Goal: Use online tool/utility

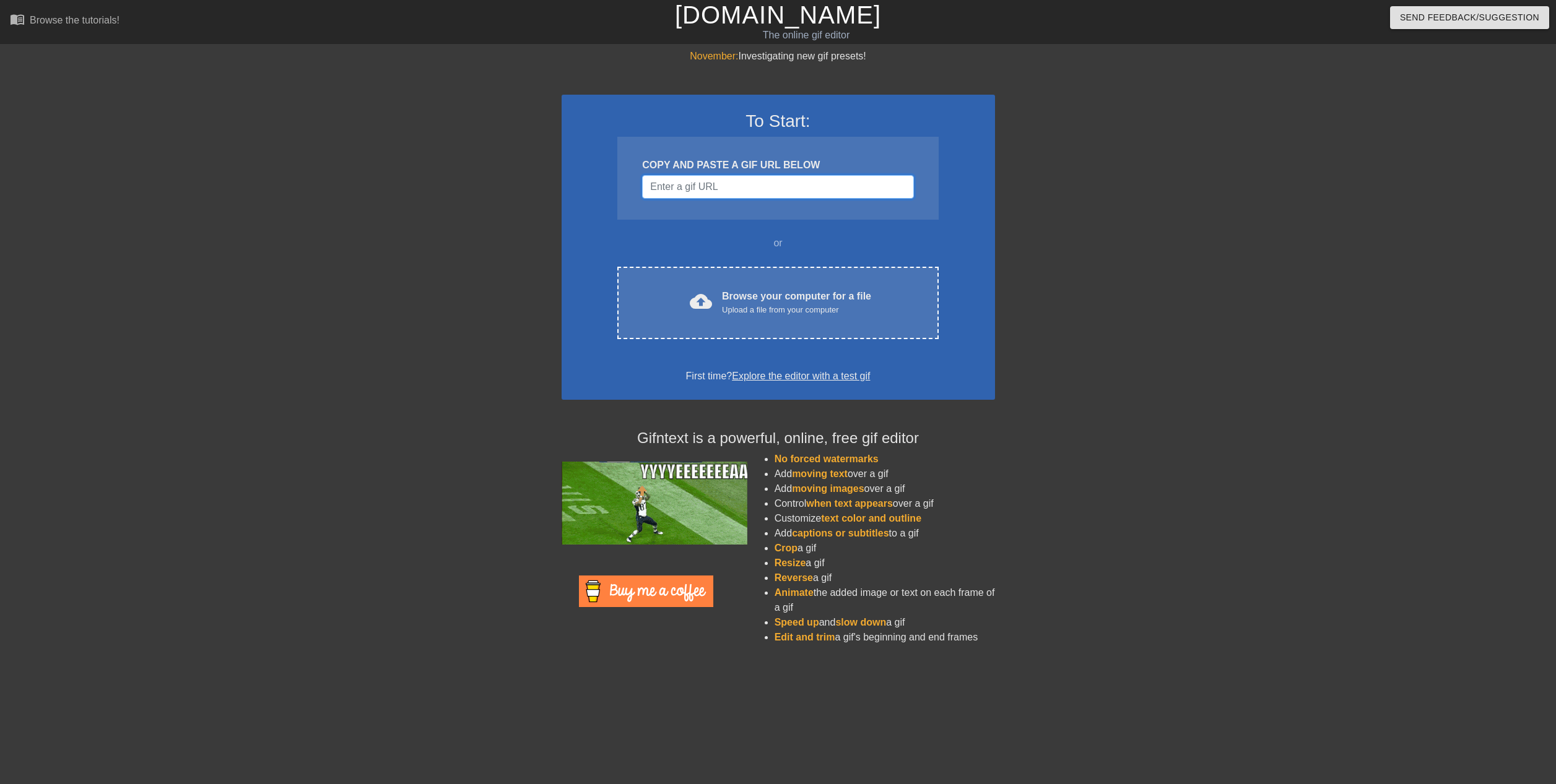
click at [679, 188] on input "Username" at bounding box center [778, 187] width 271 height 24
click at [616, 112] on h3 "To Start:" at bounding box center [778, 121] width 402 height 21
click at [659, 178] on input "Username" at bounding box center [778, 187] width 271 height 24
click at [684, 188] on input "Username" at bounding box center [778, 187] width 271 height 24
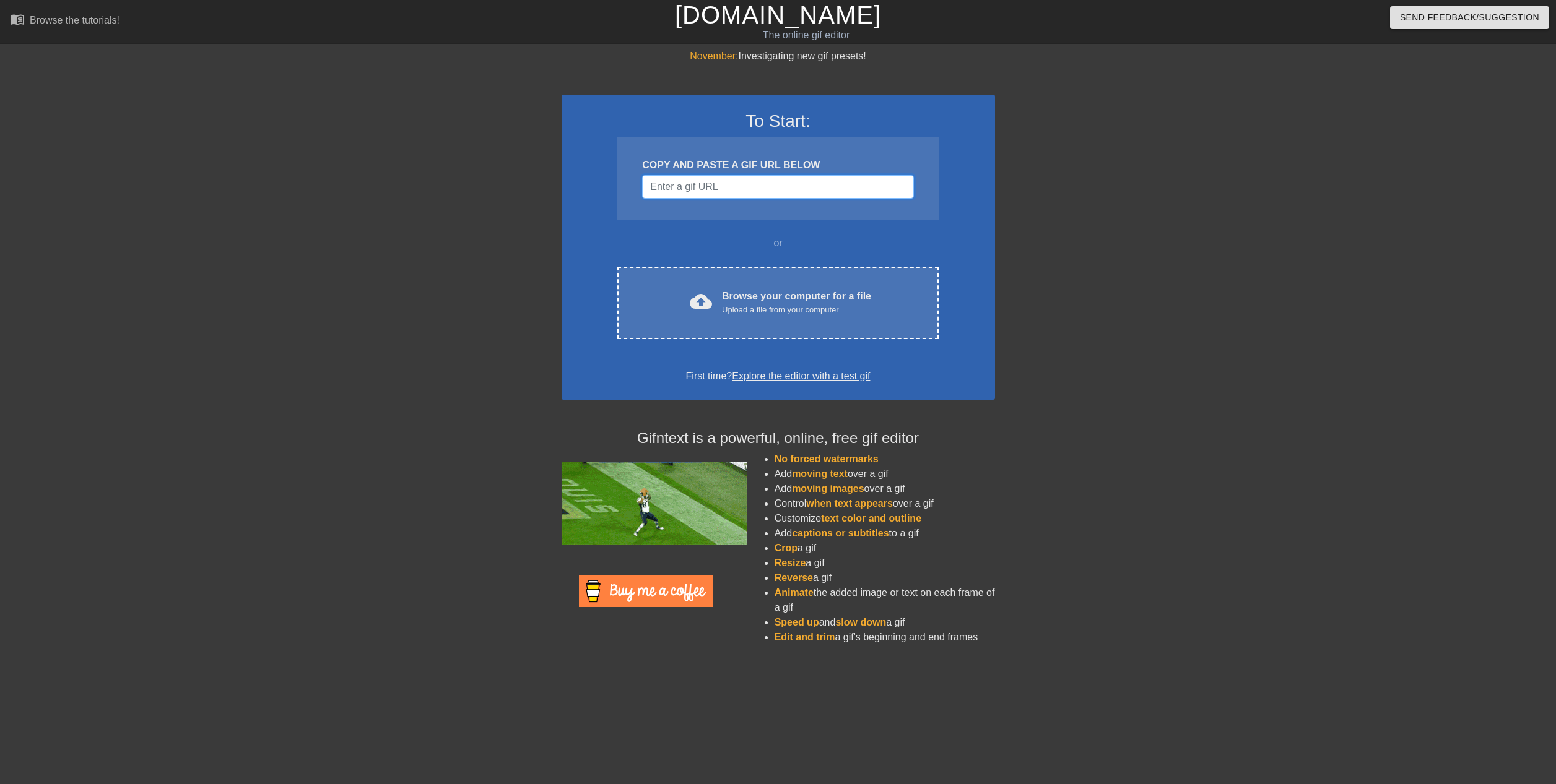
paste input "v"
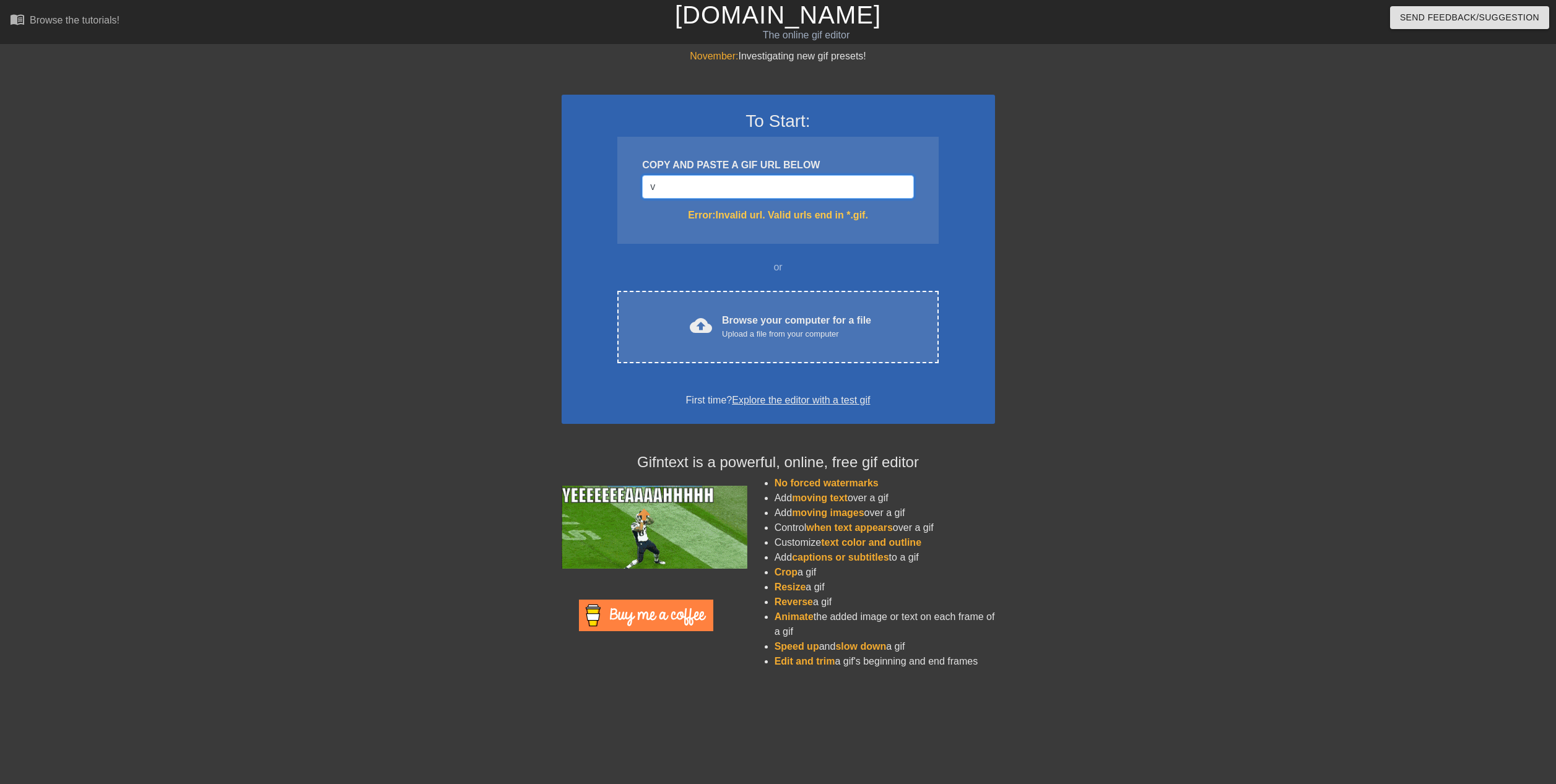
type input "v"
click at [701, 203] on div "COPY AND PASTE A GIF URL BELOW v Error: Invalid url. Valid urls end in *.gif." at bounding box center [778, 190] width 320 height 107
click at [698, 195] on input "v" at bounding box center [778, 187] width 271 height 24
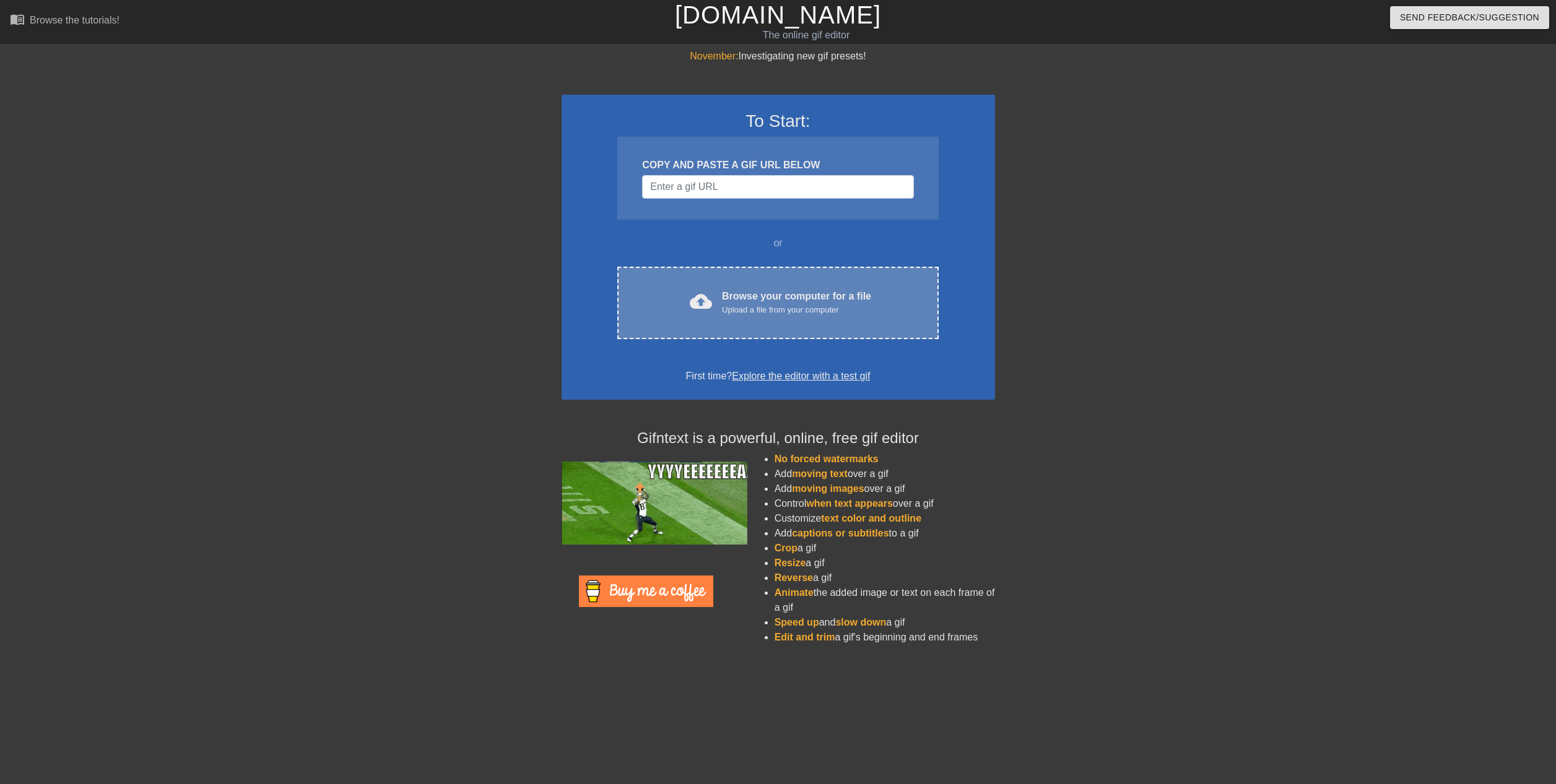
click at [754, 298] on div "Browse your computer for a file Upload a file from your computer" at bounding box center [796, 303] width 149 height 28
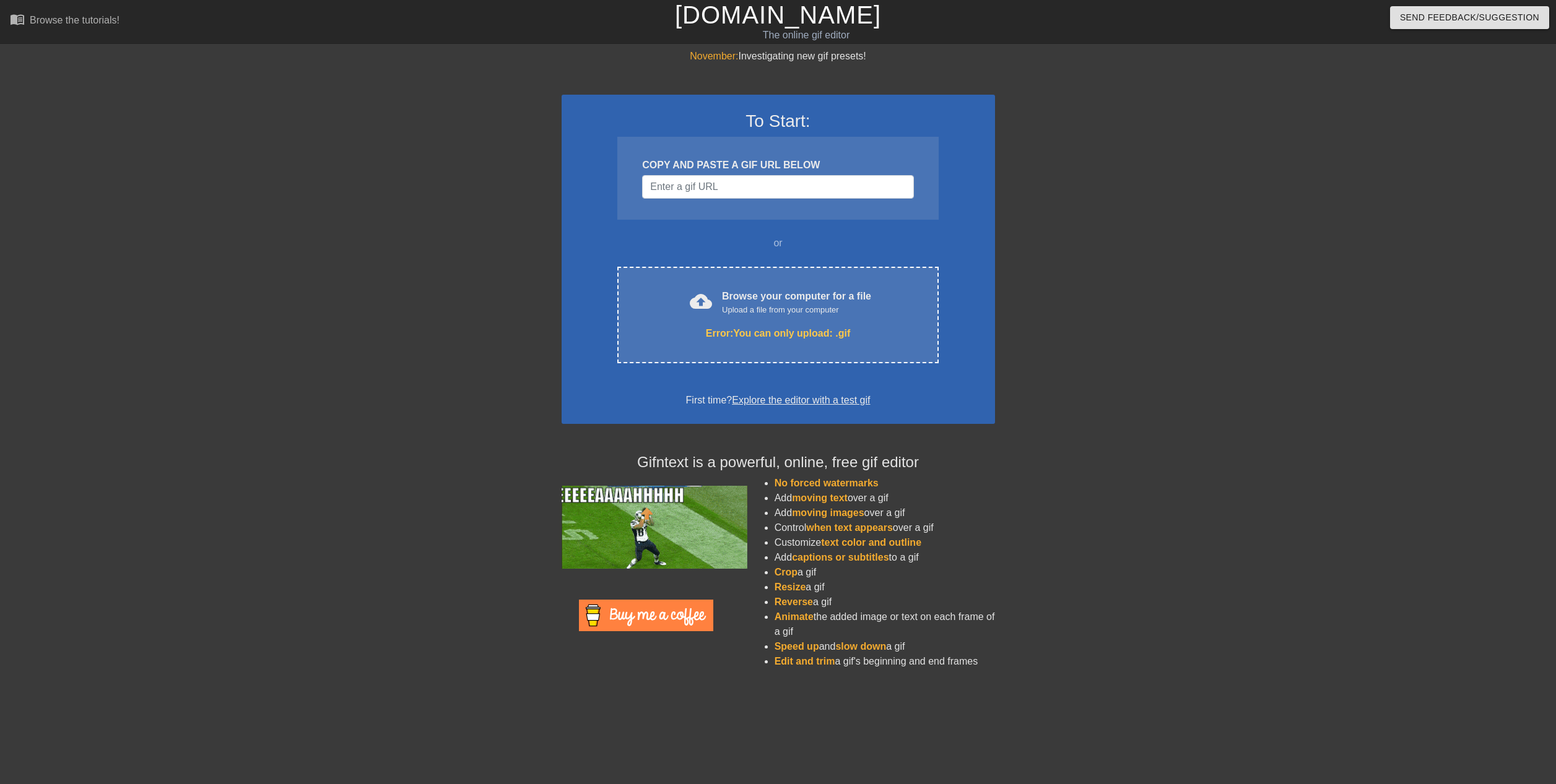
click at [1101, 658] on div "November: Investigating new gif presets! To Start: COPY AND PASTE A GIF URL BEL…" at bounding box center [778, 363] width 1556 height 630
